Goal: Navigation & Orientation: Find specific page/section

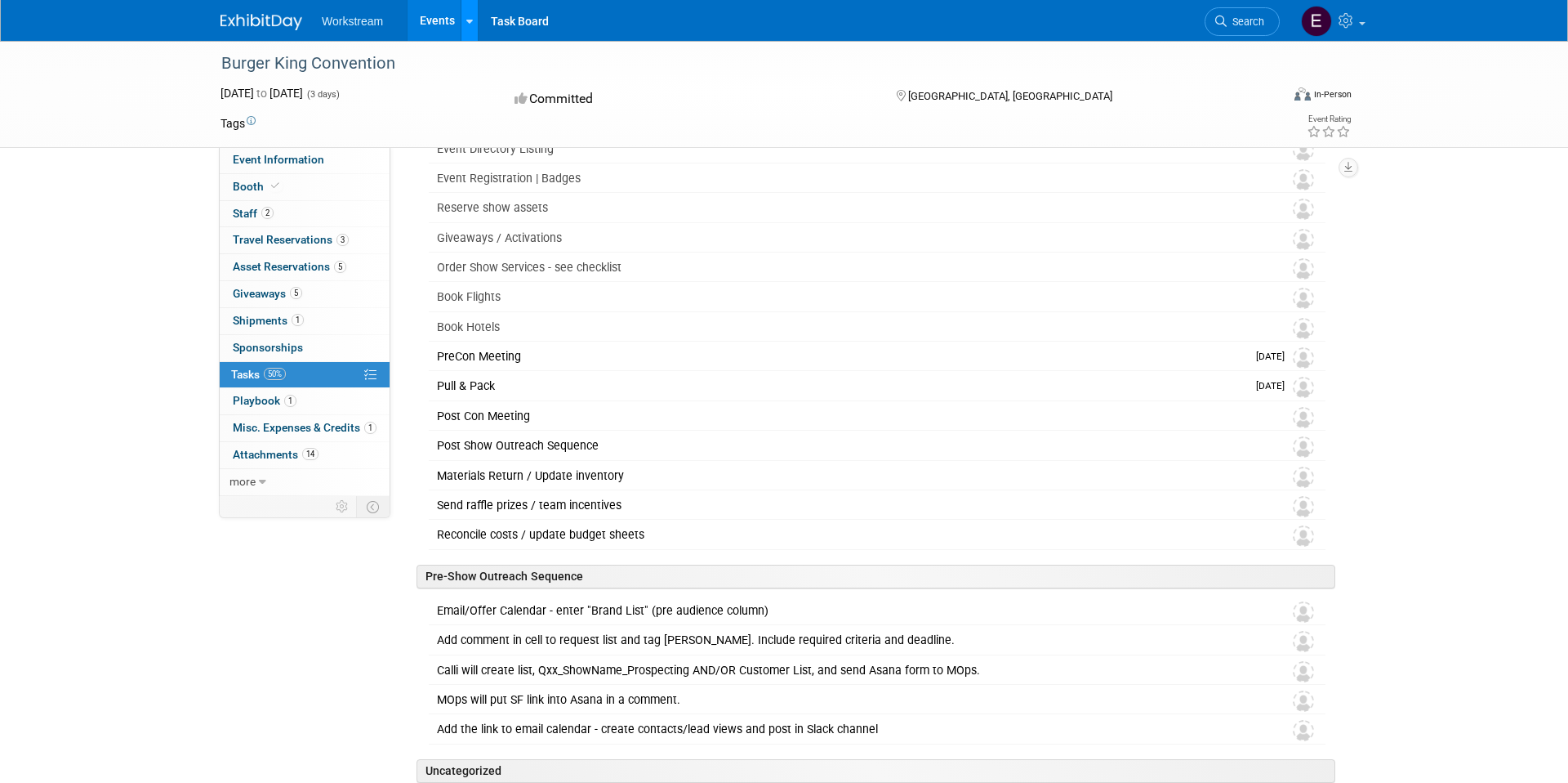
click at [467, 27] on div at bounding box center [469, 20] width 7 height 16
click at [430, 24] on link "Events" at bounding box center [437, 20] width 59 height 41
